Goal: Information Seeking & Learning: Compare options

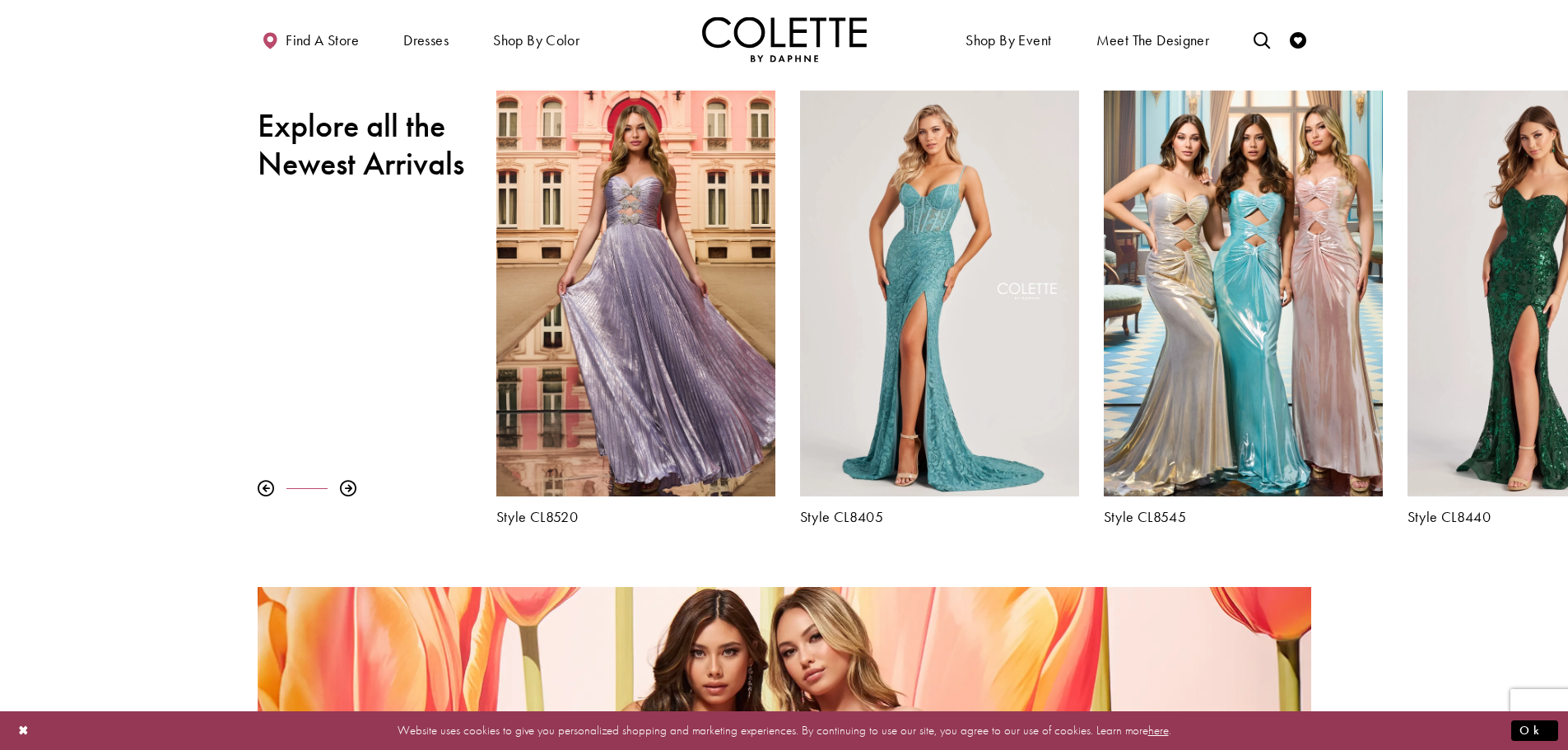
scroll to position [741, 0]
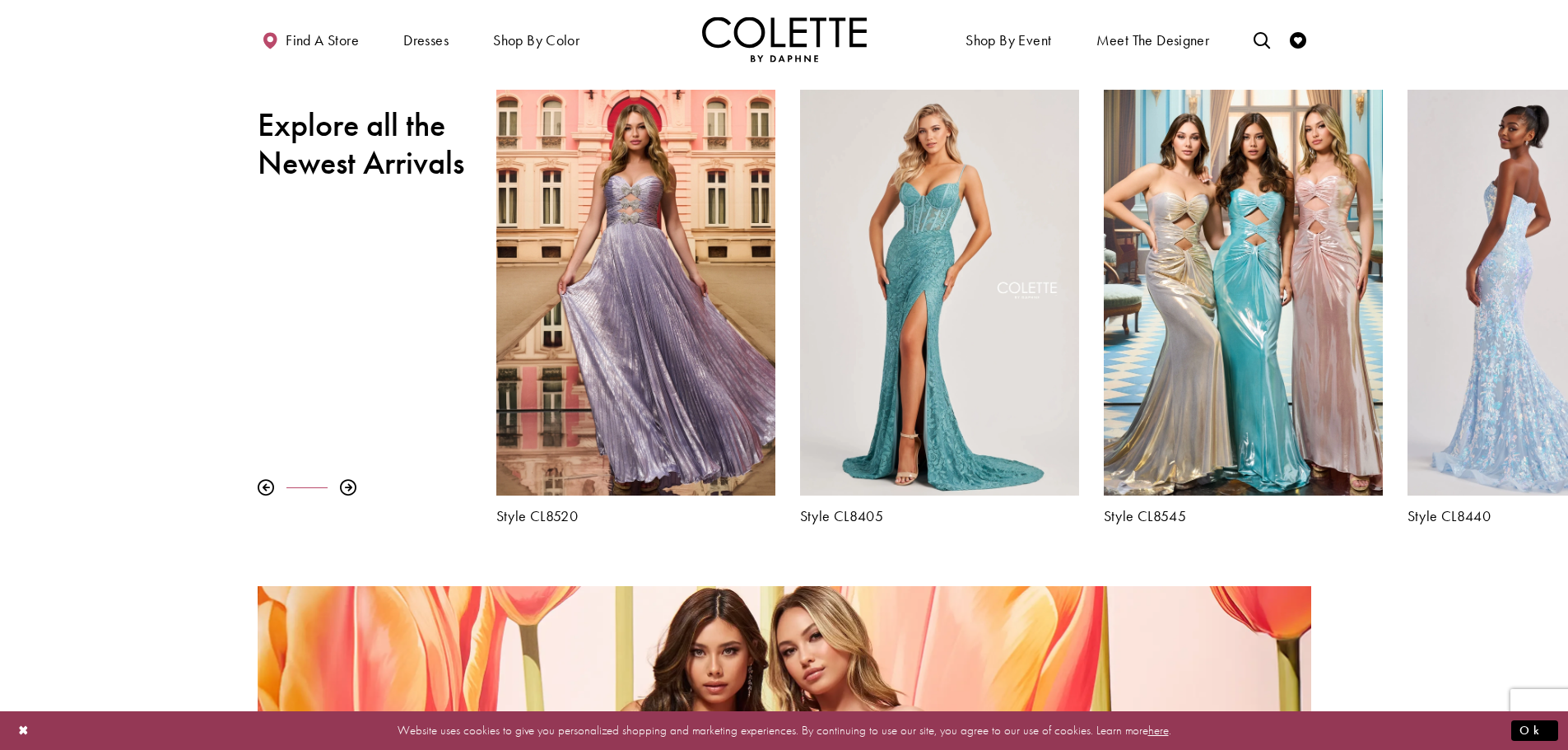
click at [1490, 280] on div "Visit Colette by Daphne Style No. CL8440 Page" at bounding box center [1546, 292] width 279 height 406
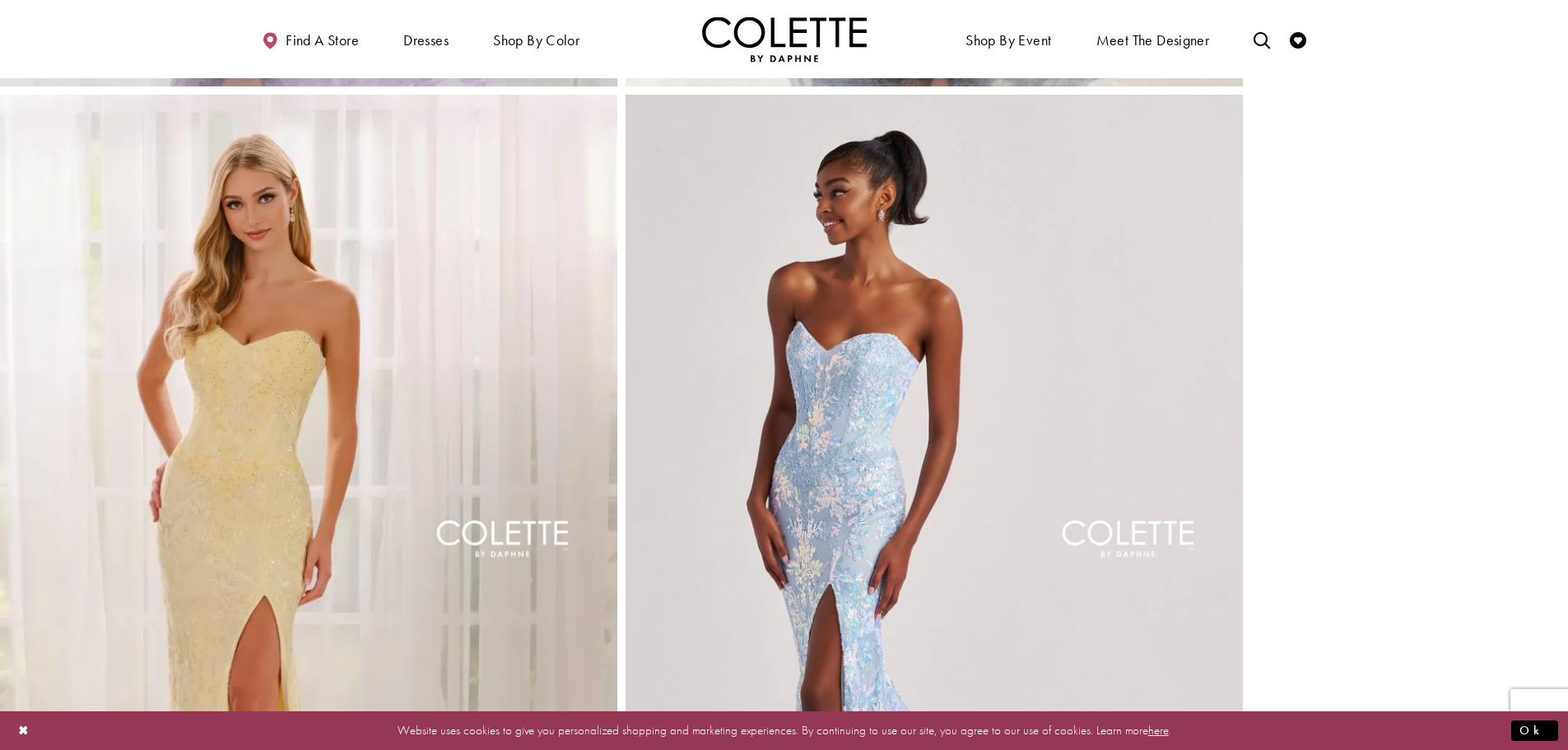
scroll to position [2058, 0]
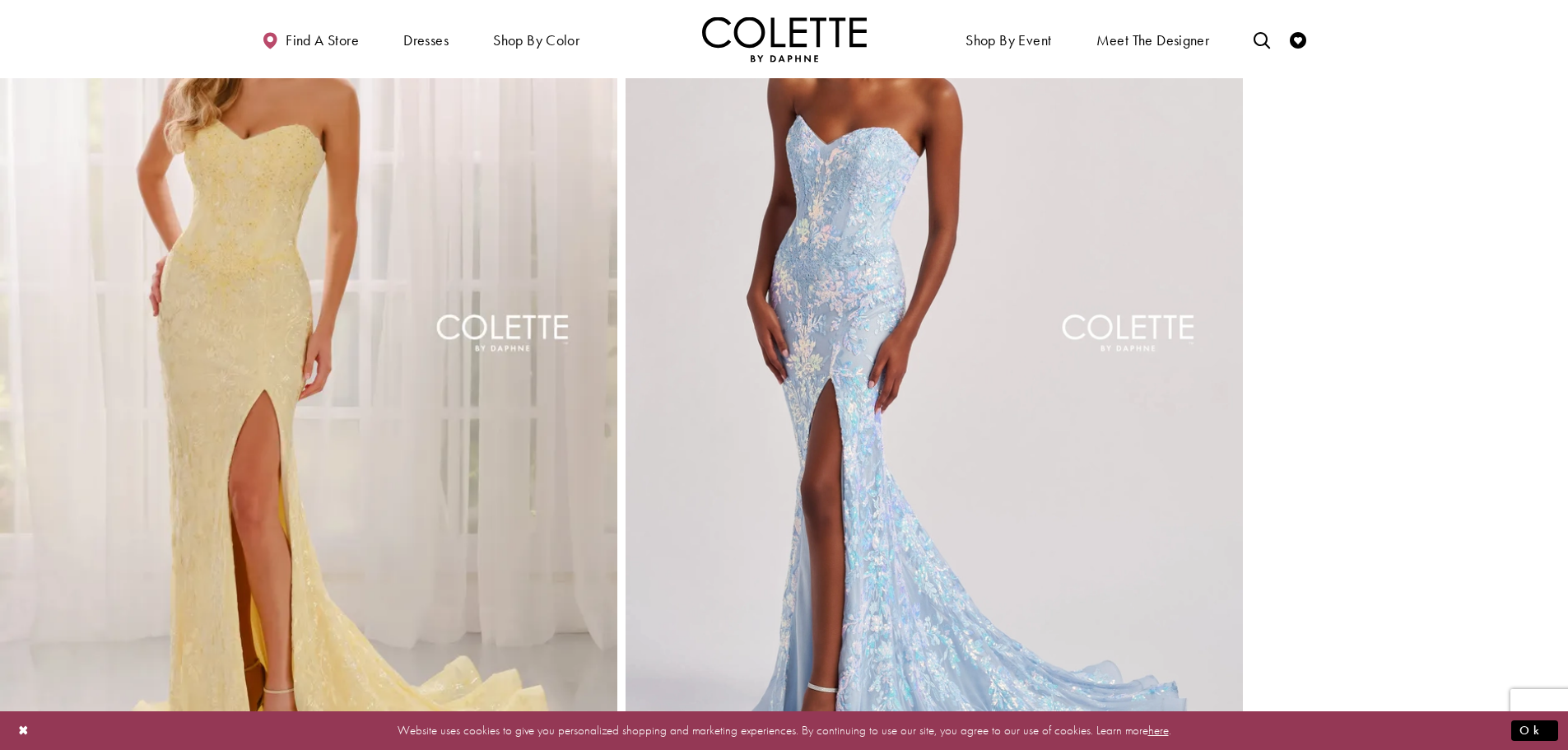
click at [849, 313] on img "Full size Style CL8440 Colette by Daphne #5 Ice Blue frontface vertical picture" at bounding box center [934, 352] width 617 height 926
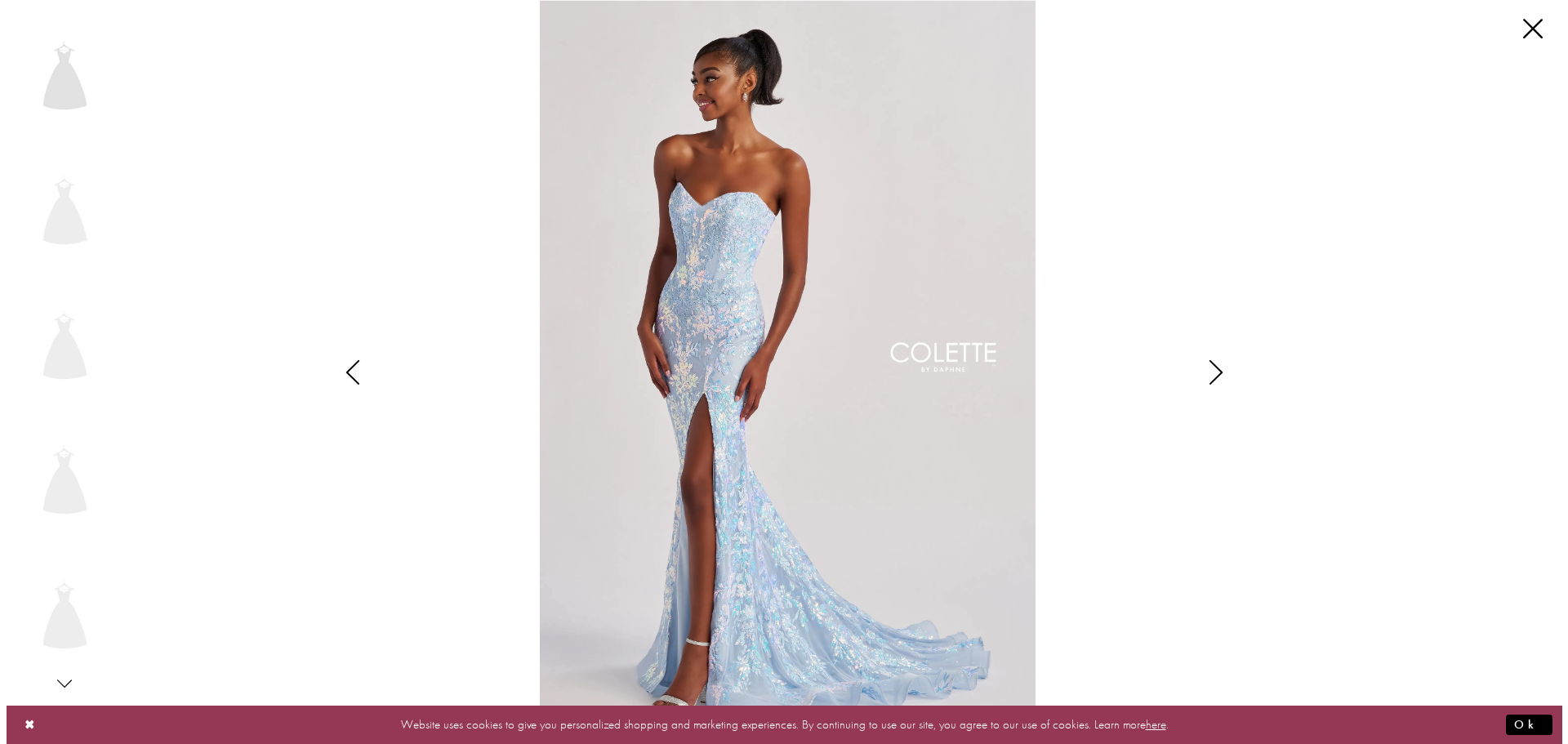
scroll to position [2061, 0]
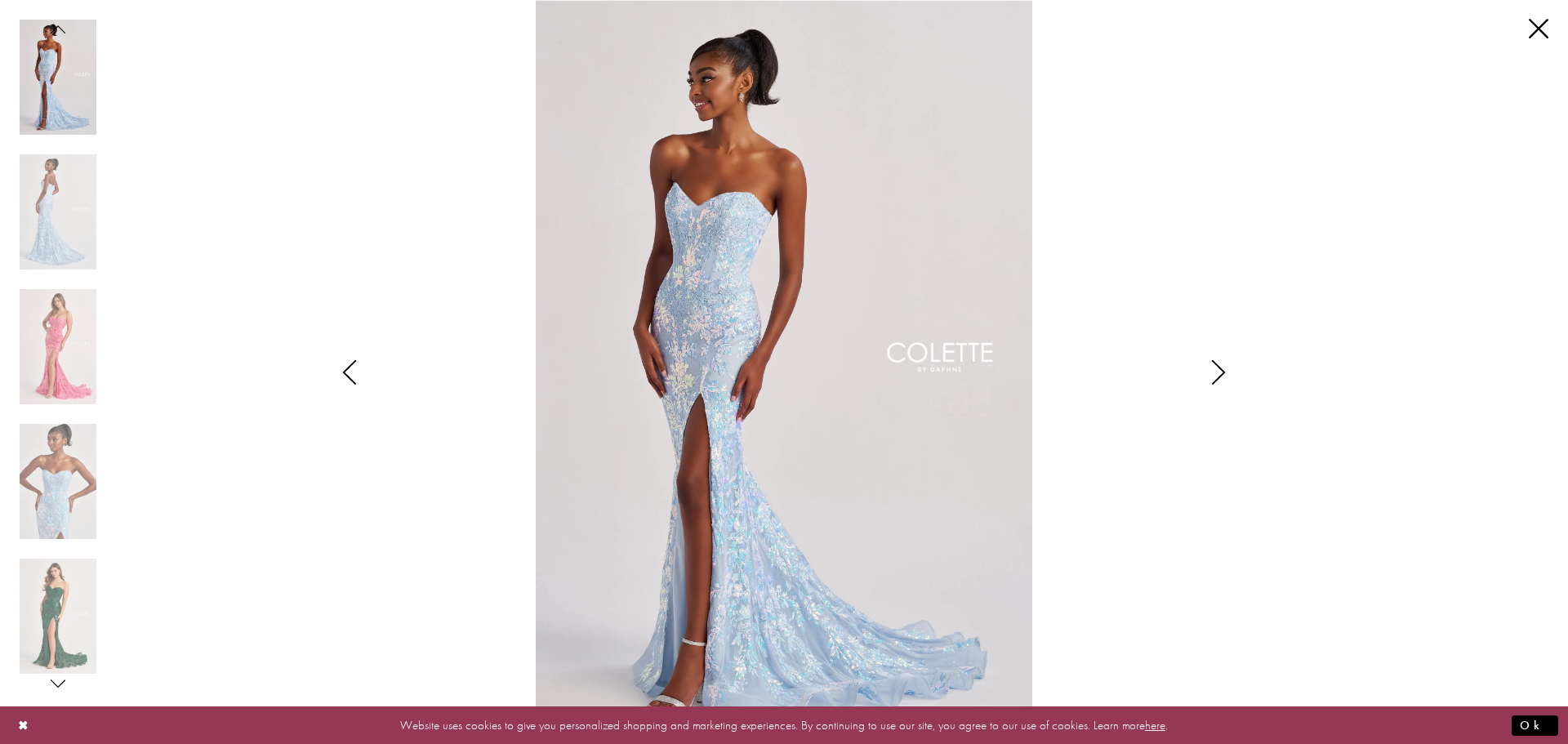
click at [1228, 363] on icon "Style CL8440 Colette by Daphne Views dialog" at bounding box center [1219, 373] width 41 height 25
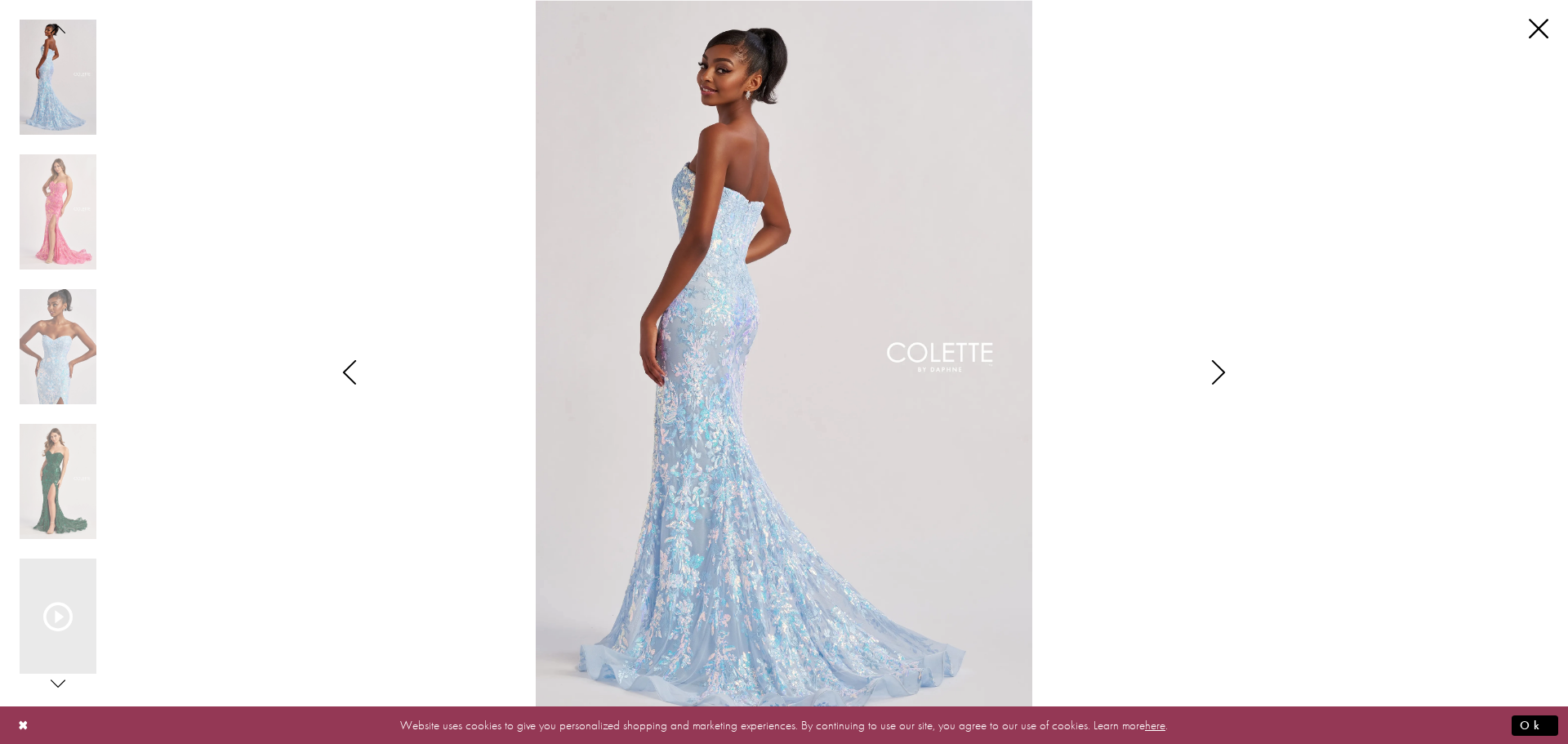
click at [1228, 363] on icon "Style CL8440 Colette by Daphne Views dialog" at bounding box center [1219, 373] width 41 height 25
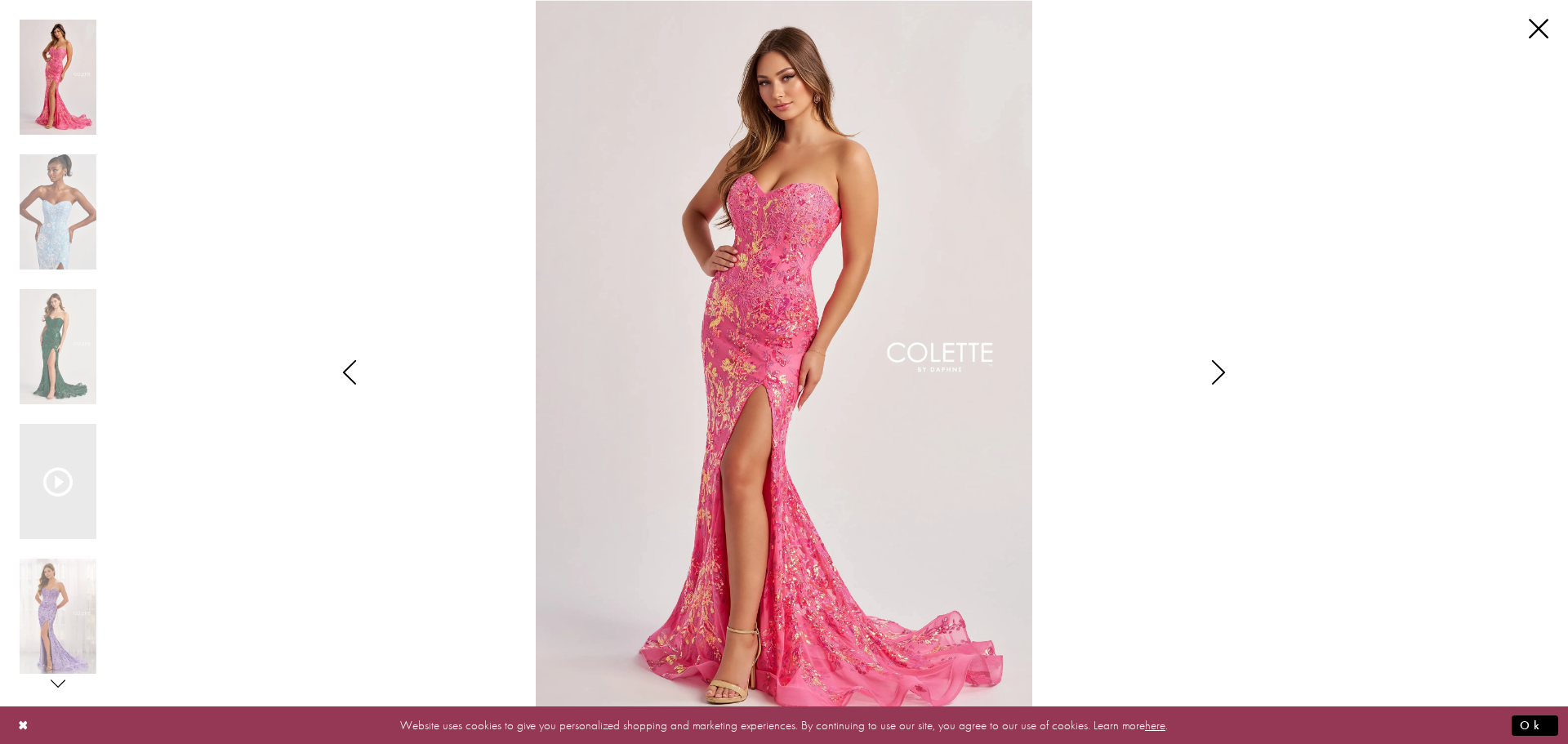
click at [1228, 363] on icon "Style CL8440 Colette by Daphne Views dialog" at bounding box center [1219, 373] width 41 height 25
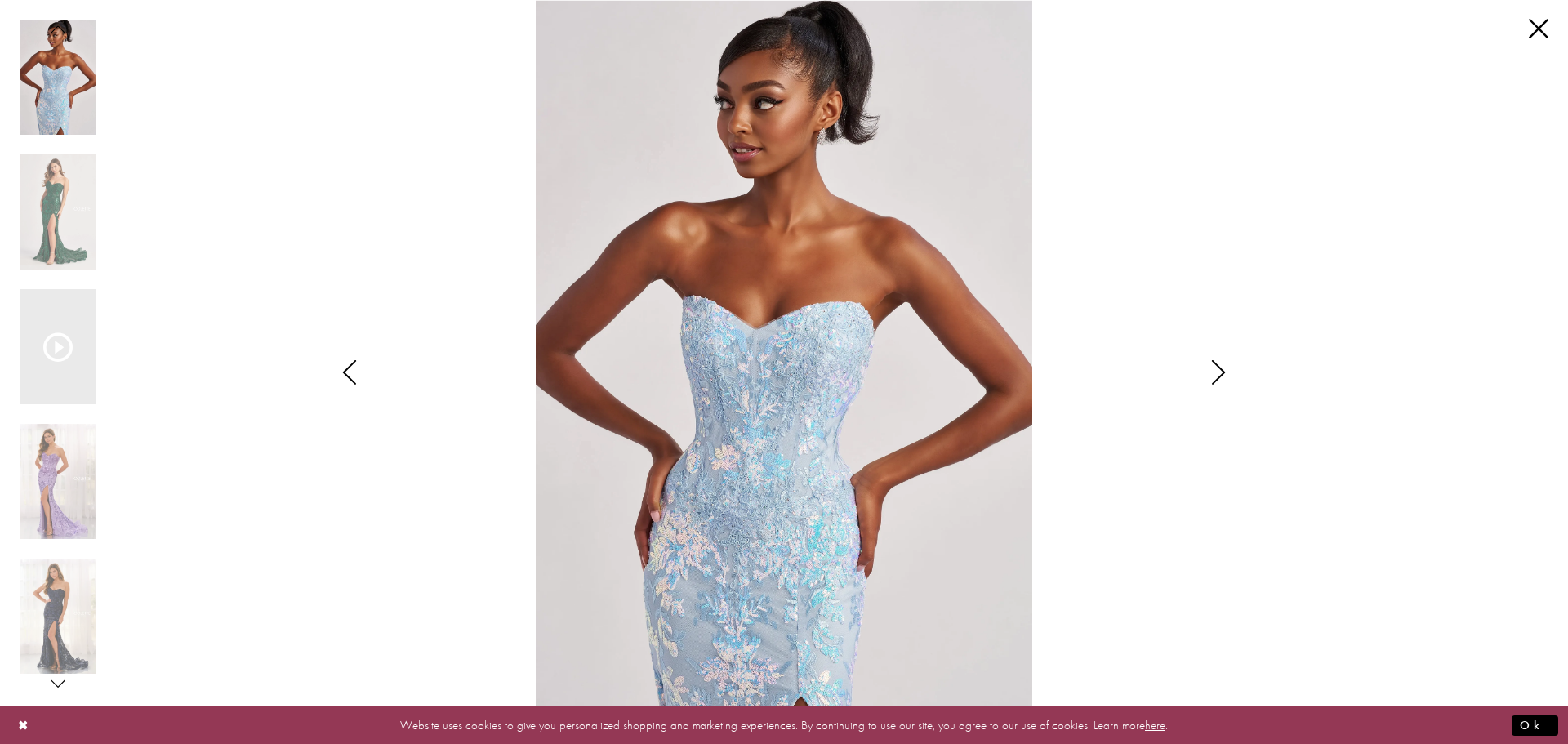
click at [1228, 363] on icon "Style CL8440 Colette by Daphne Views dialog" at bounding box center [1219, 373] width 41 height 25
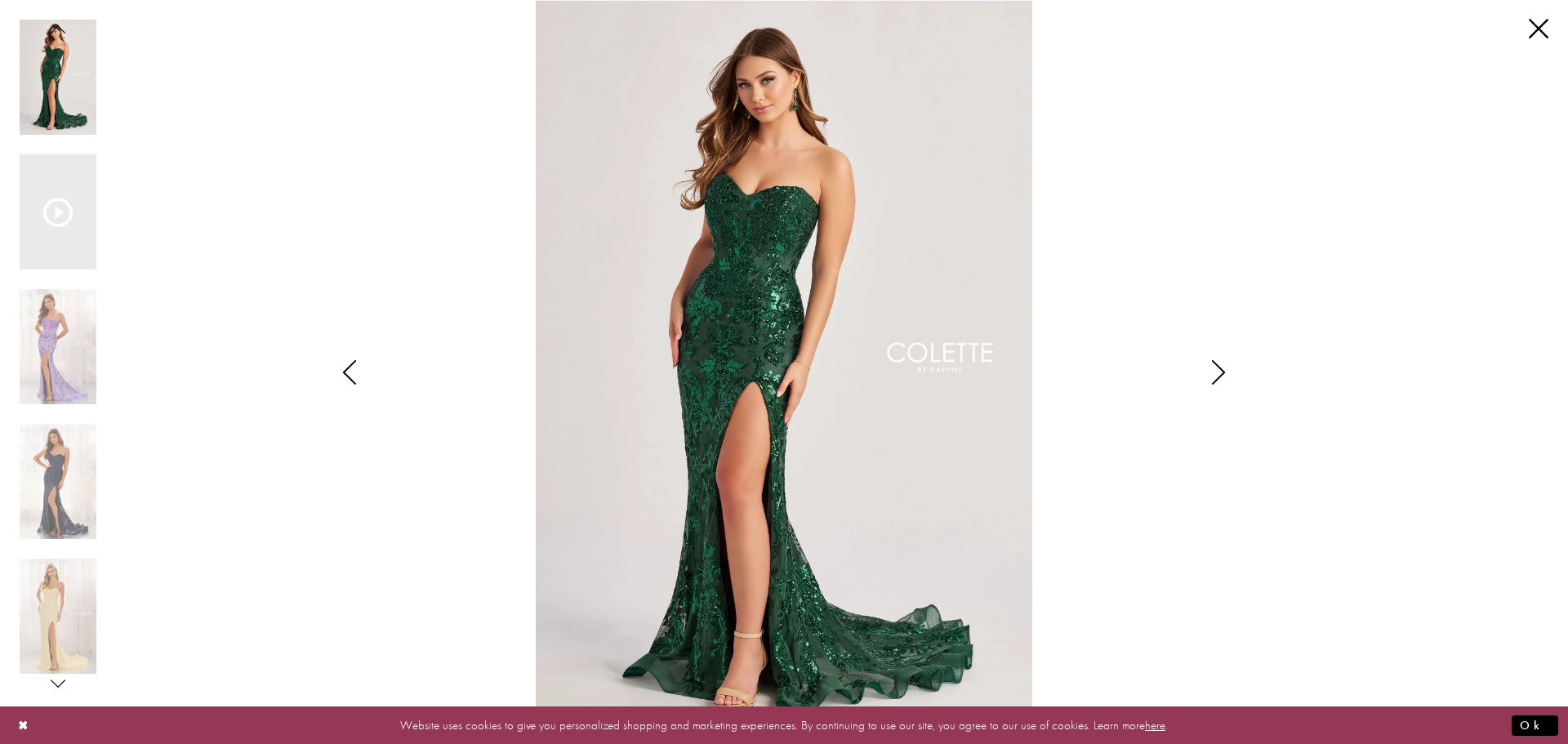
click at [1228, 363] on icon "Style CL8440 Colette by Daphne Views dialog" at bounding box center [1219, 373] width 41 height 25
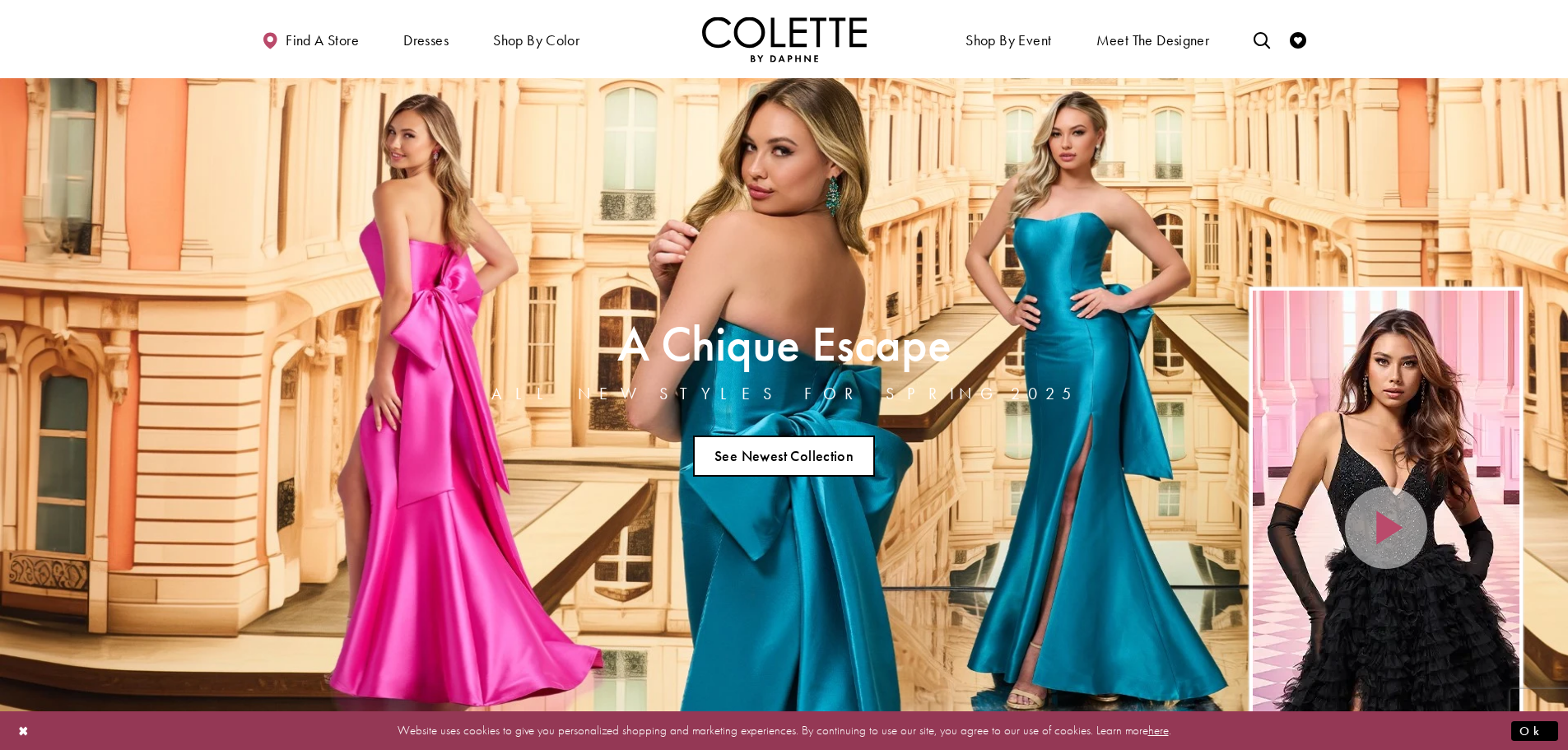
click at [789, 444] on link "See Newest Collection" at bounding box center [784, 456] width 182 height 41
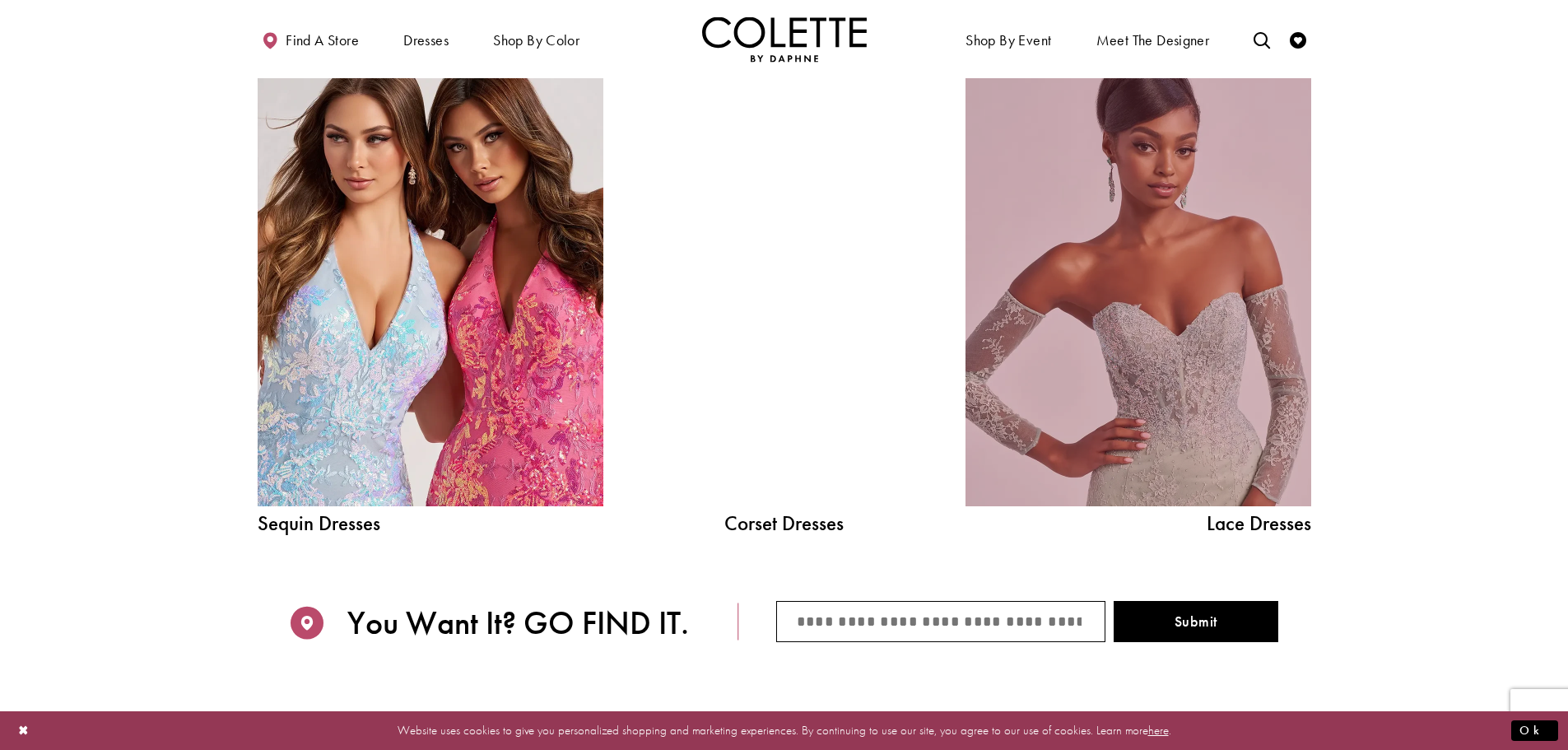
scroll to position [1976, 0]
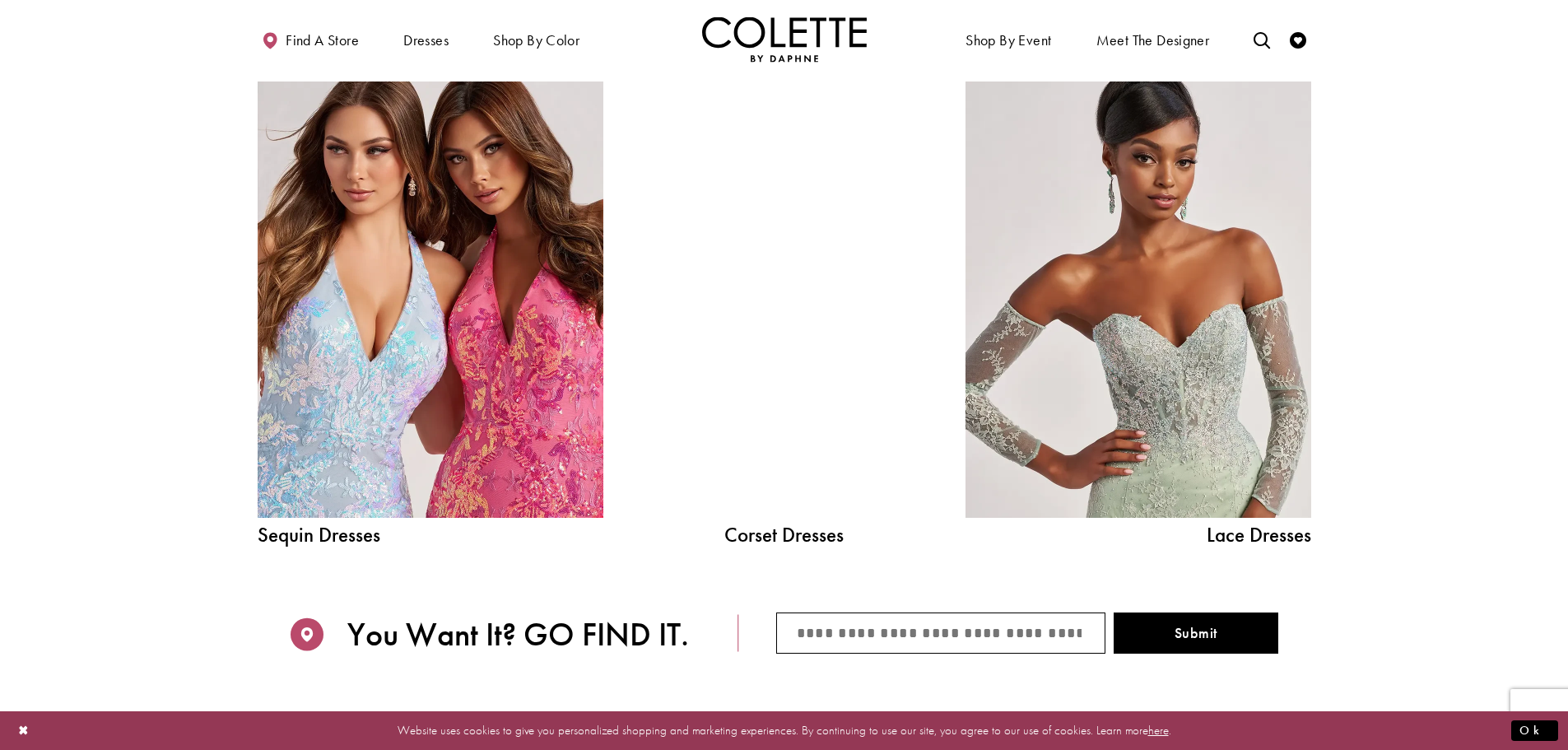
click at [784, 405] on div at bounding box center [784, 300] width 247 height 436
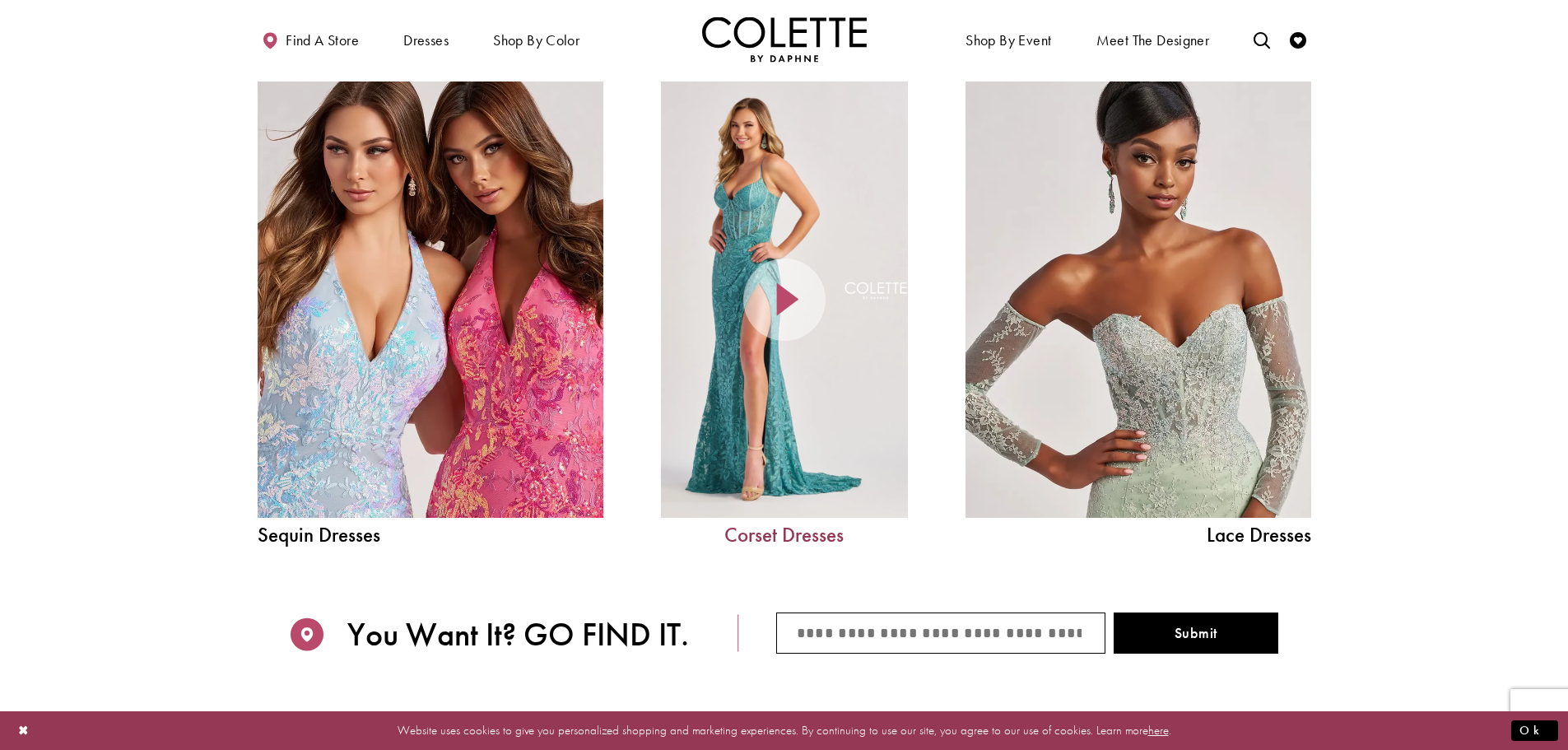
click at [765, 532] on link "Corset Dresses" at bounding box center [784, 534] width 247 height 21
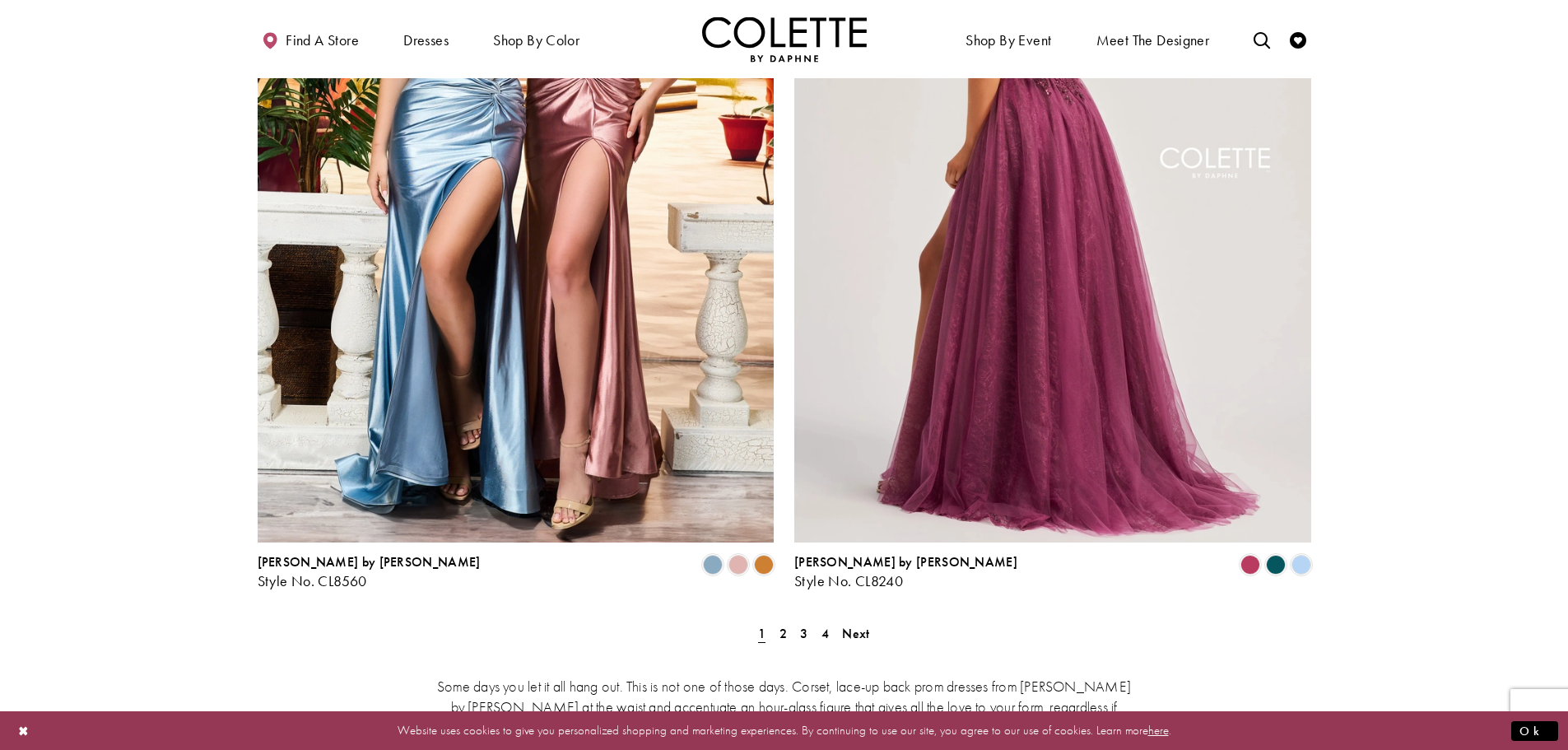
scroll to position [2964, 0]
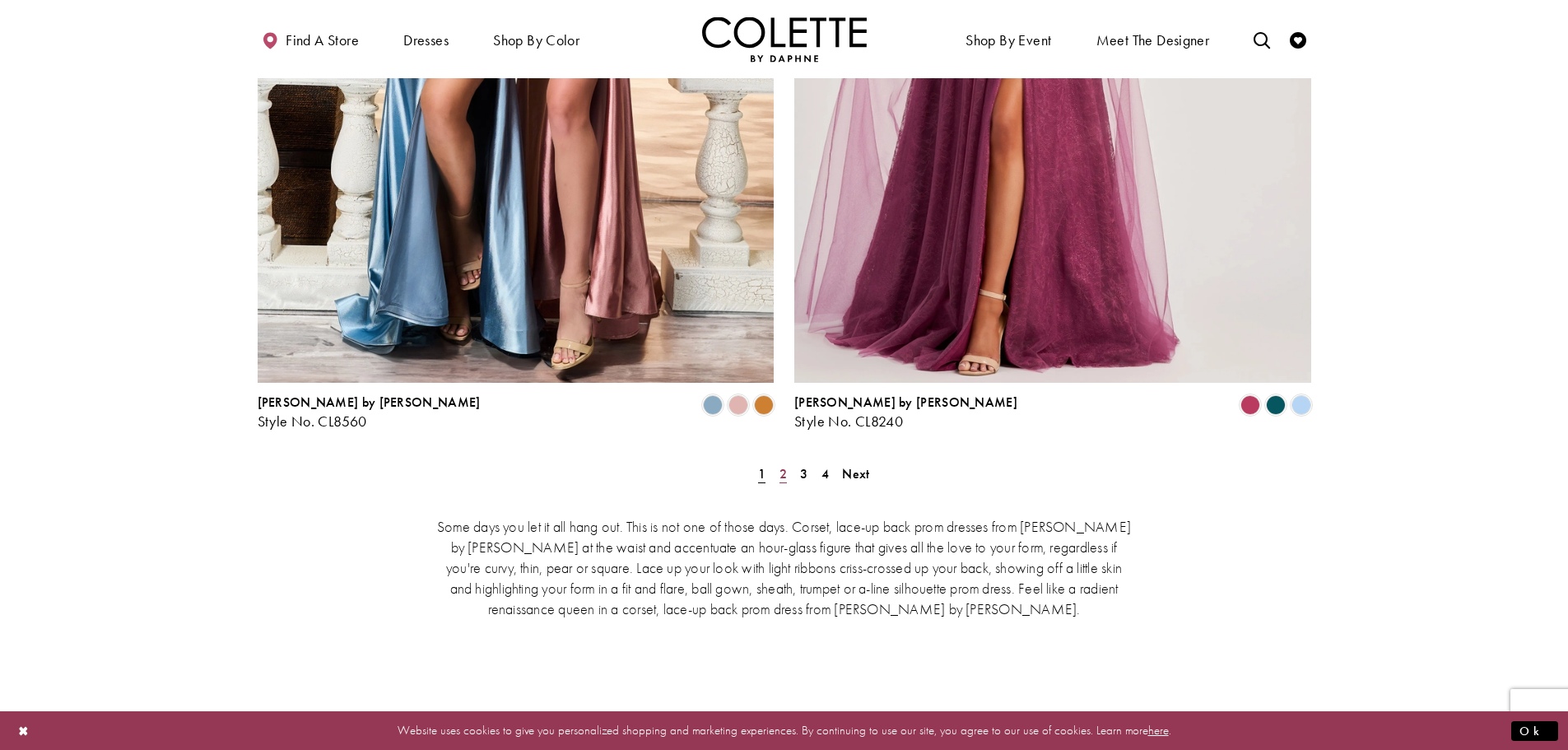
click at [777, 462] on link "2" at bounding box center [783, 474] width 17 height 24
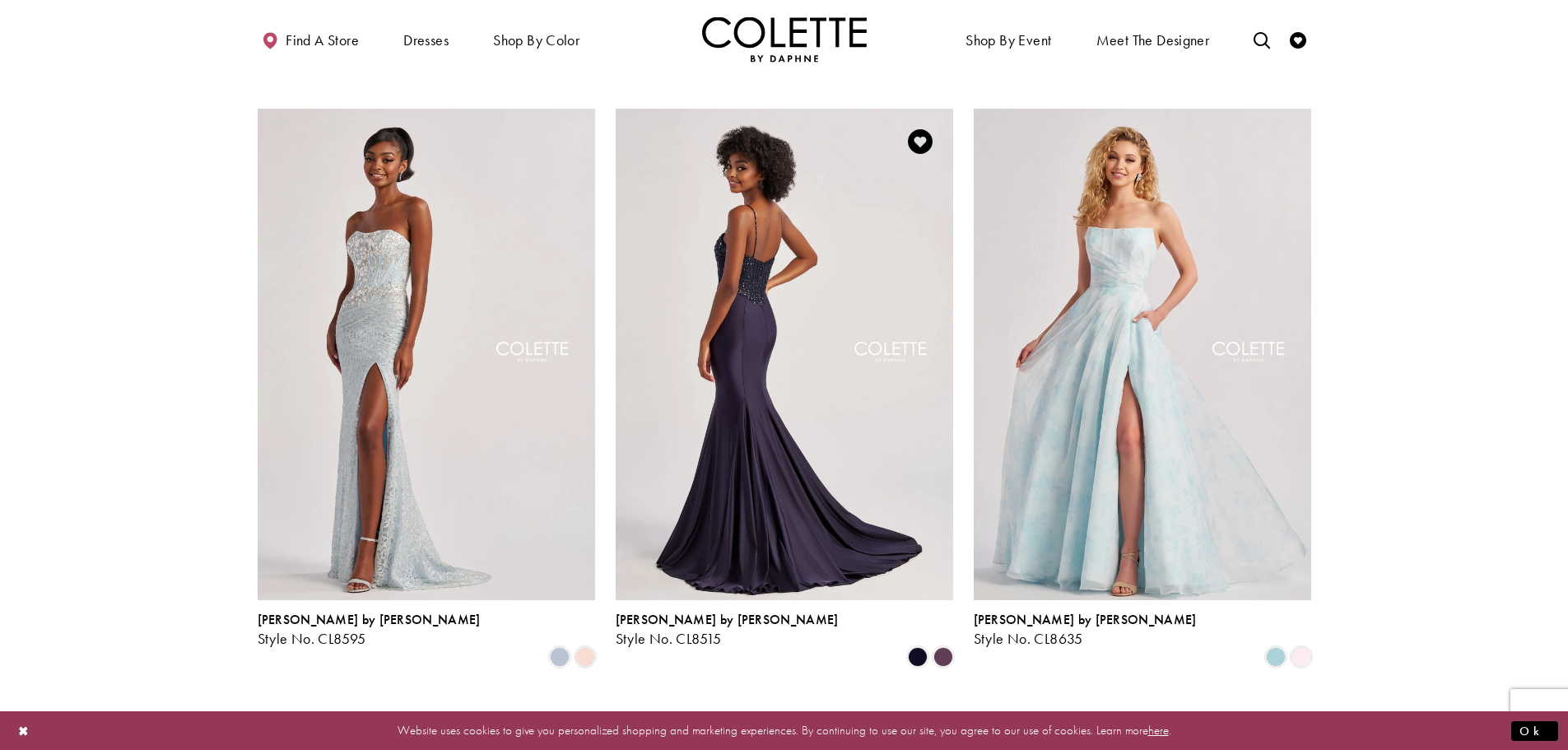
scroll to position [748, 0]
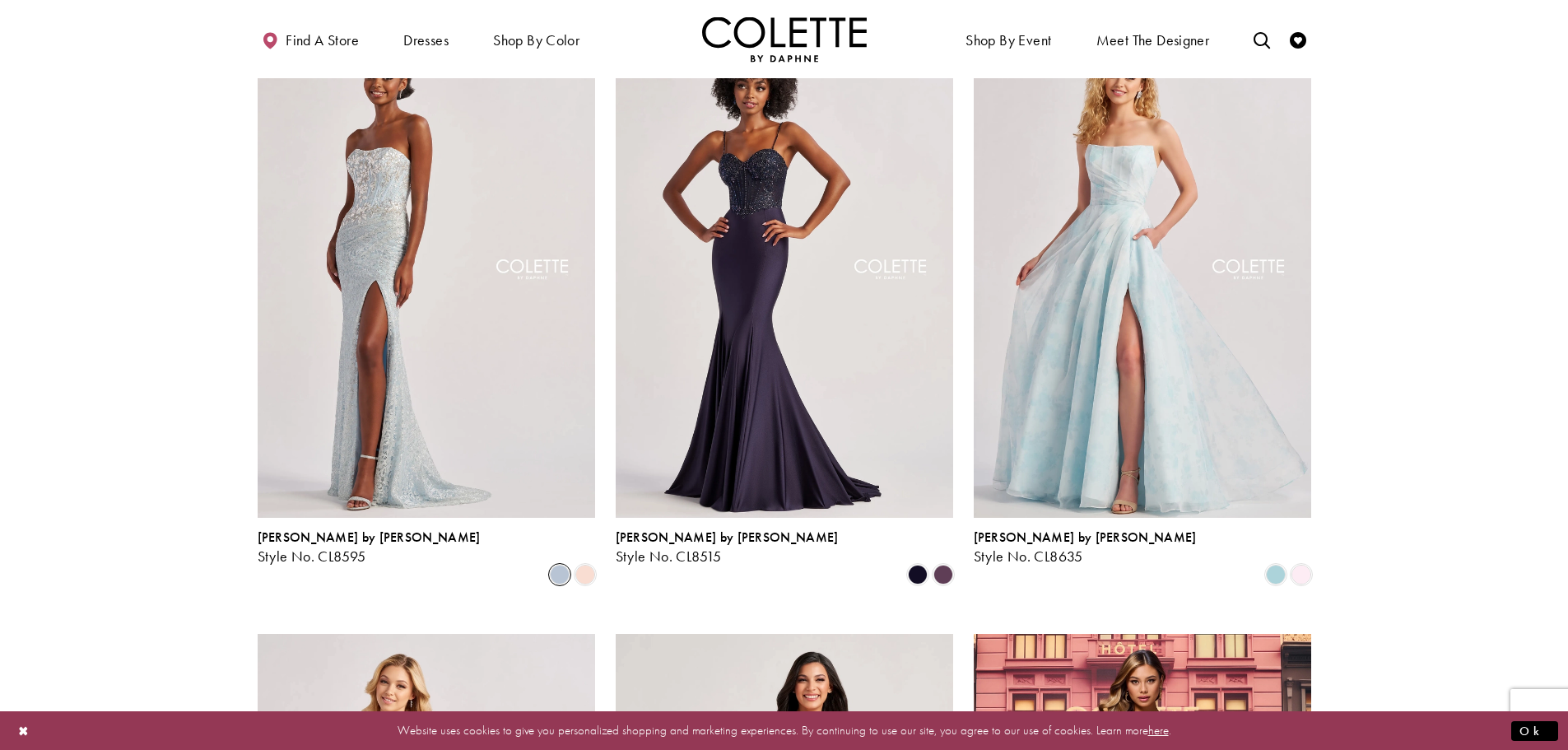
click at [562, 565] on span "Product List" at bounding box center [560, 575] width 20 height 20
click at [586, 565] on span "Product List" at bounding box center [585, 575] width 20 height 20
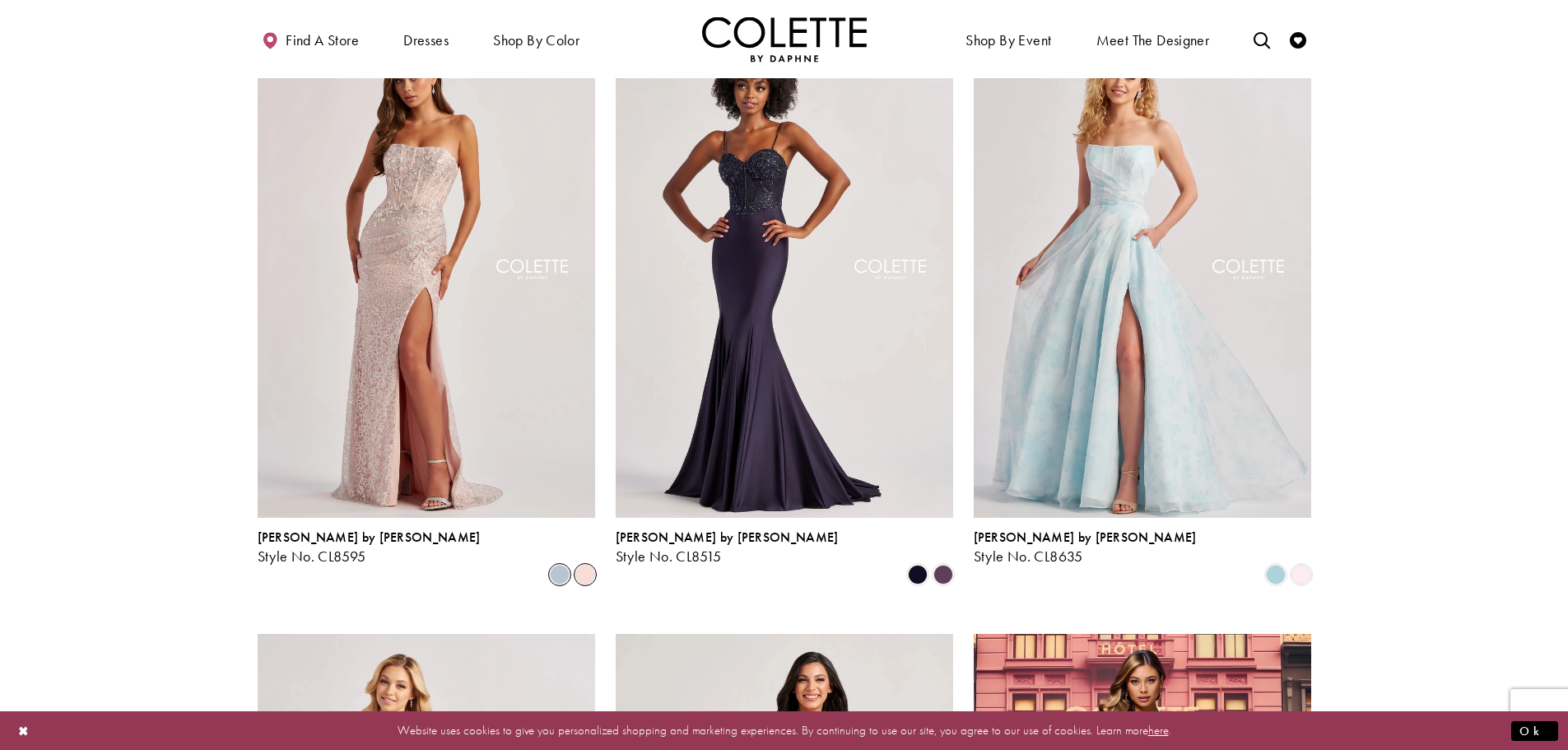
click at [566, 565] on span "Product List" at bounding box center [560, 575] width 20 height 20
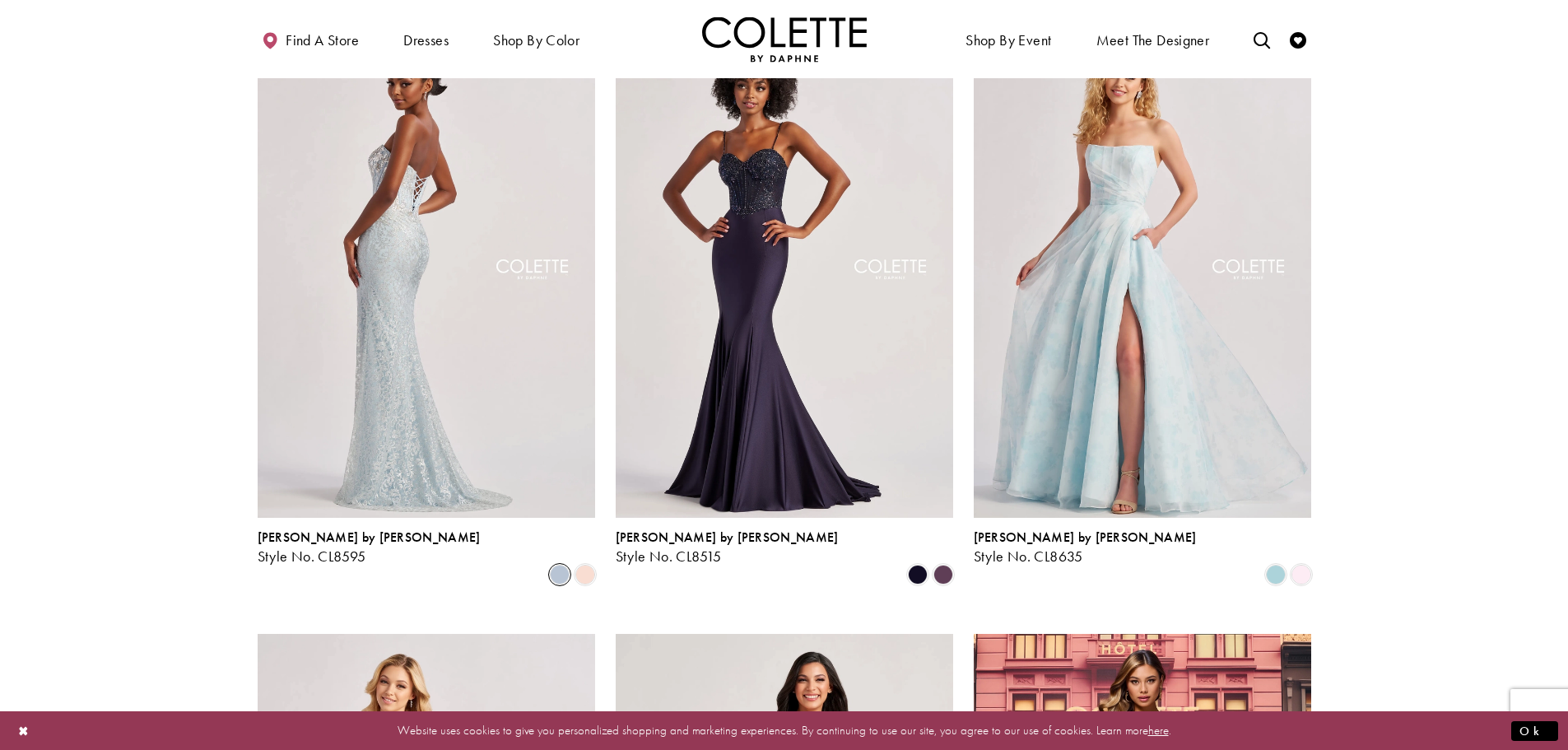
click at [373, 223] on img "Visit Colette by Daphne Style No. CL8595 Page" at bounding box center [426, 271] width 337 height 490
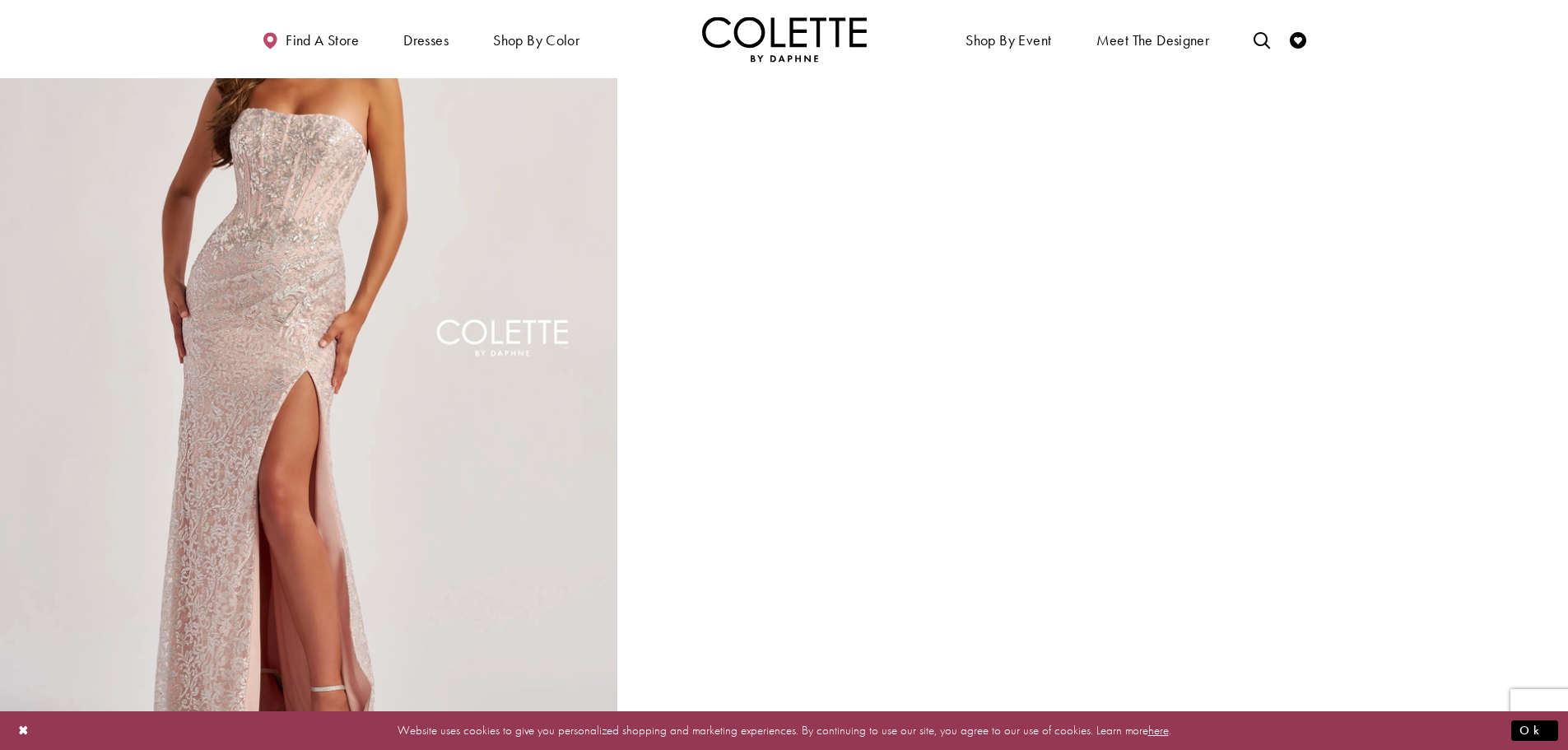
scroll to position [2049, 0]
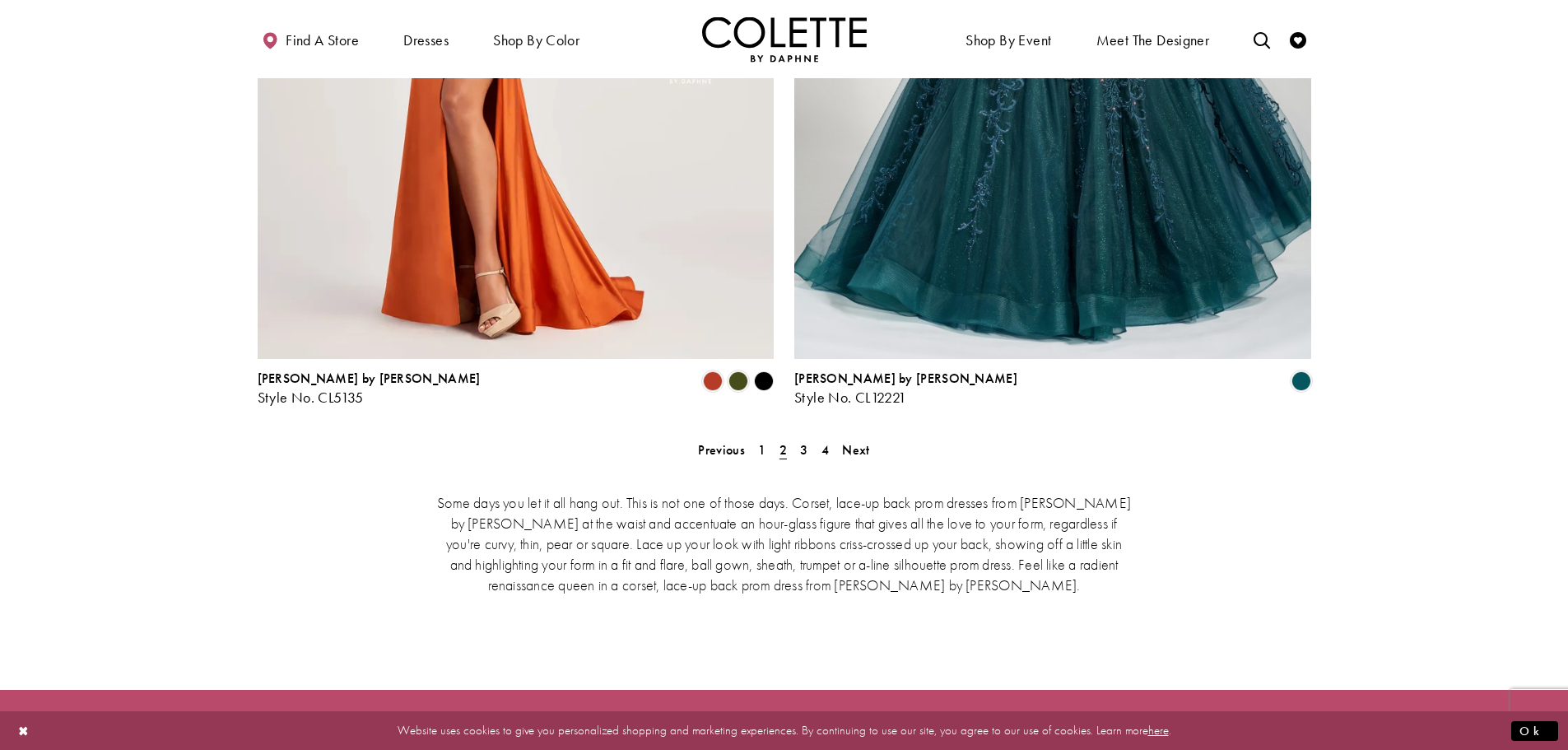
scroll to position [3136, 0]
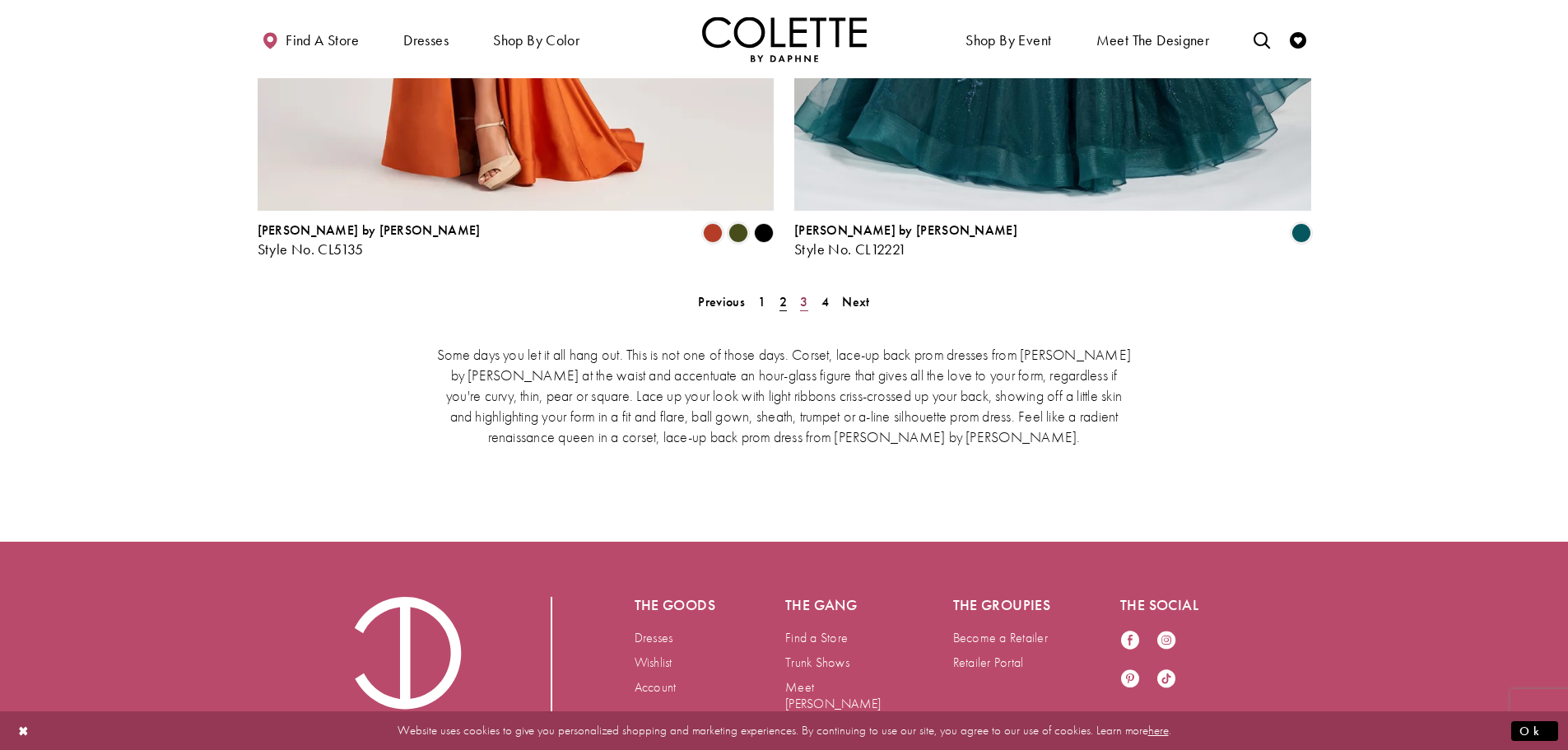
click at [799, 290] on link "3" at bounding box center [803, 301] width 17 height 24
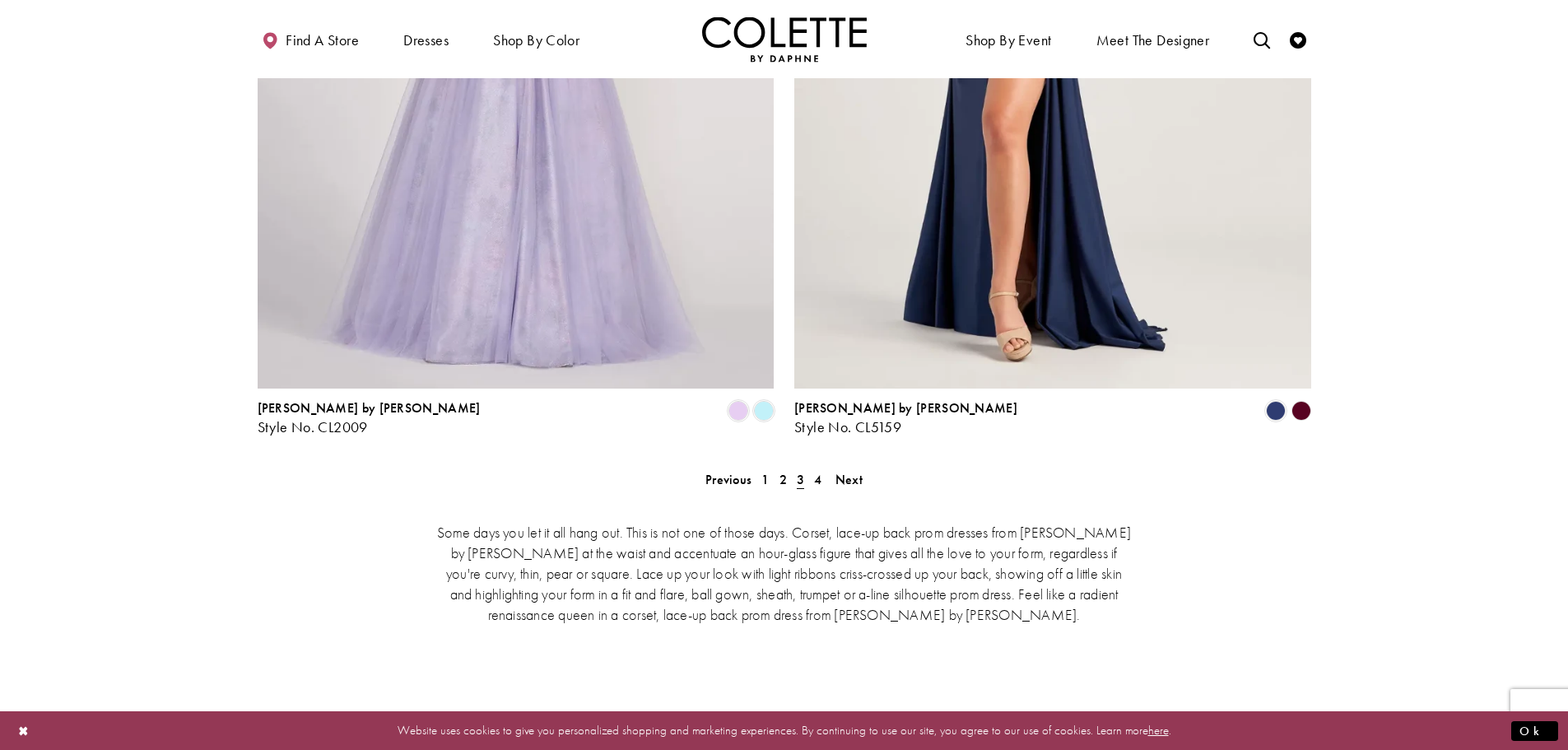
scroll to position [2971, 0]
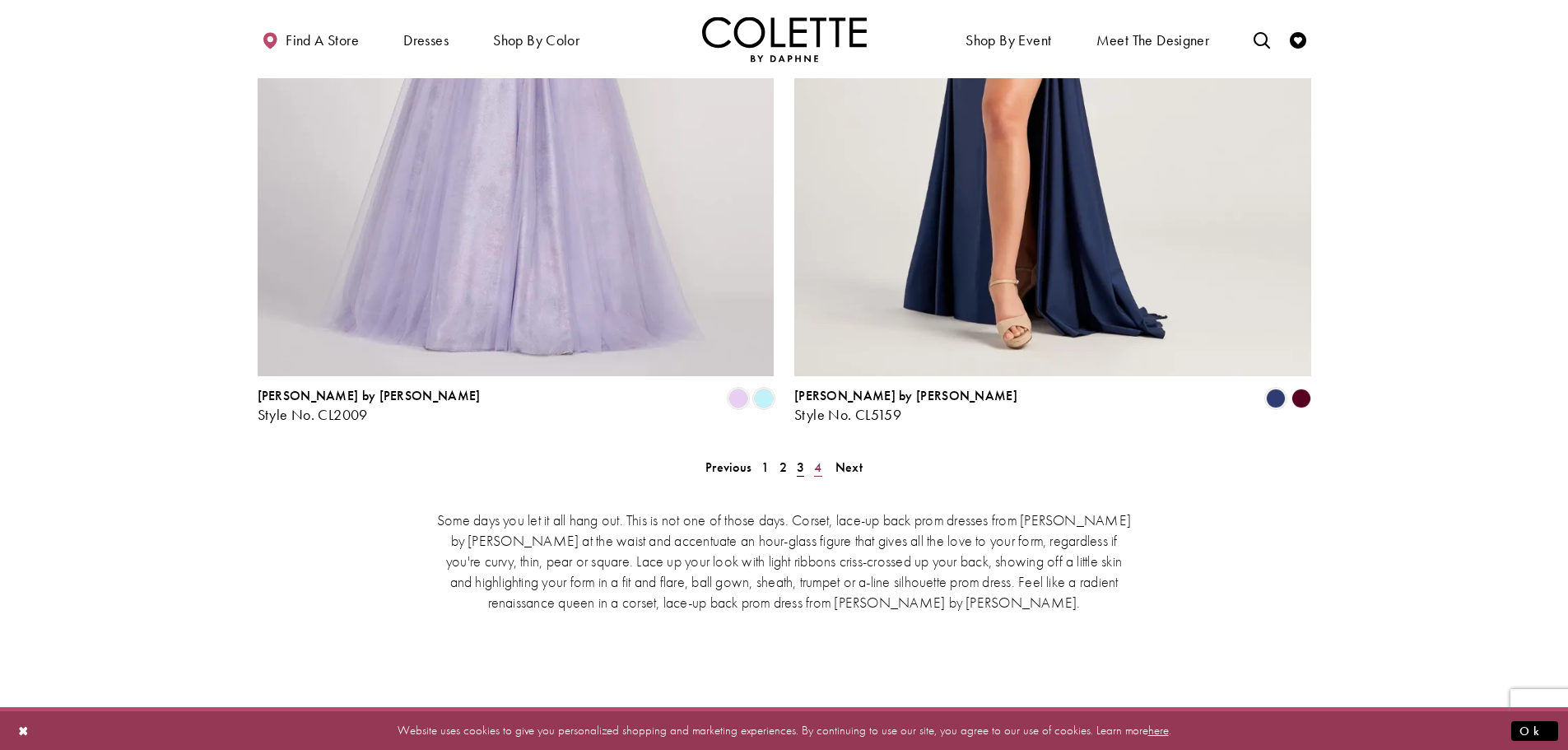
click at [821, 459] on span "4" at bounding box center [818, 467] width 7 height 17
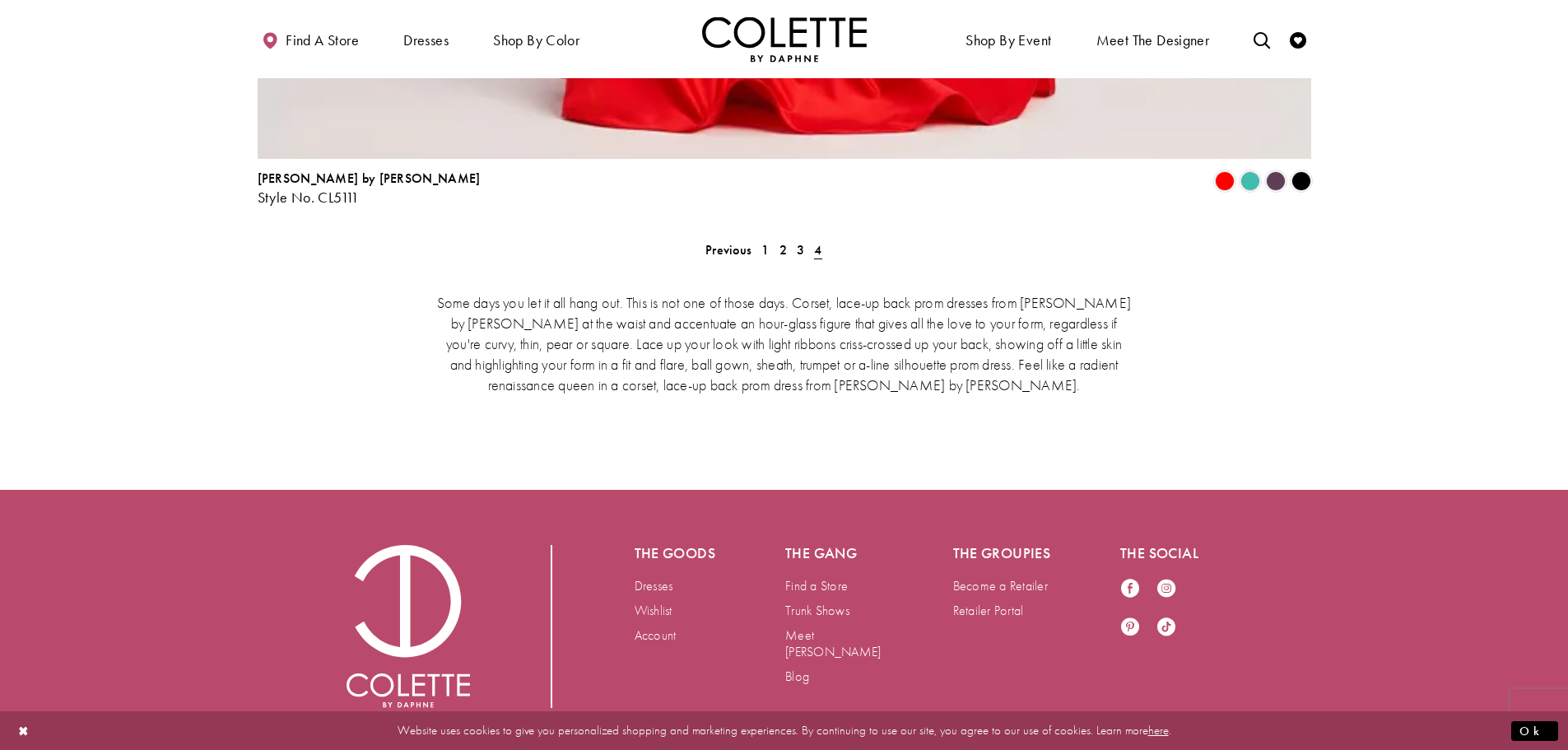
scroll to position [3972, 0]
